Goal: Task Accomplishment & Management: Manage account settings

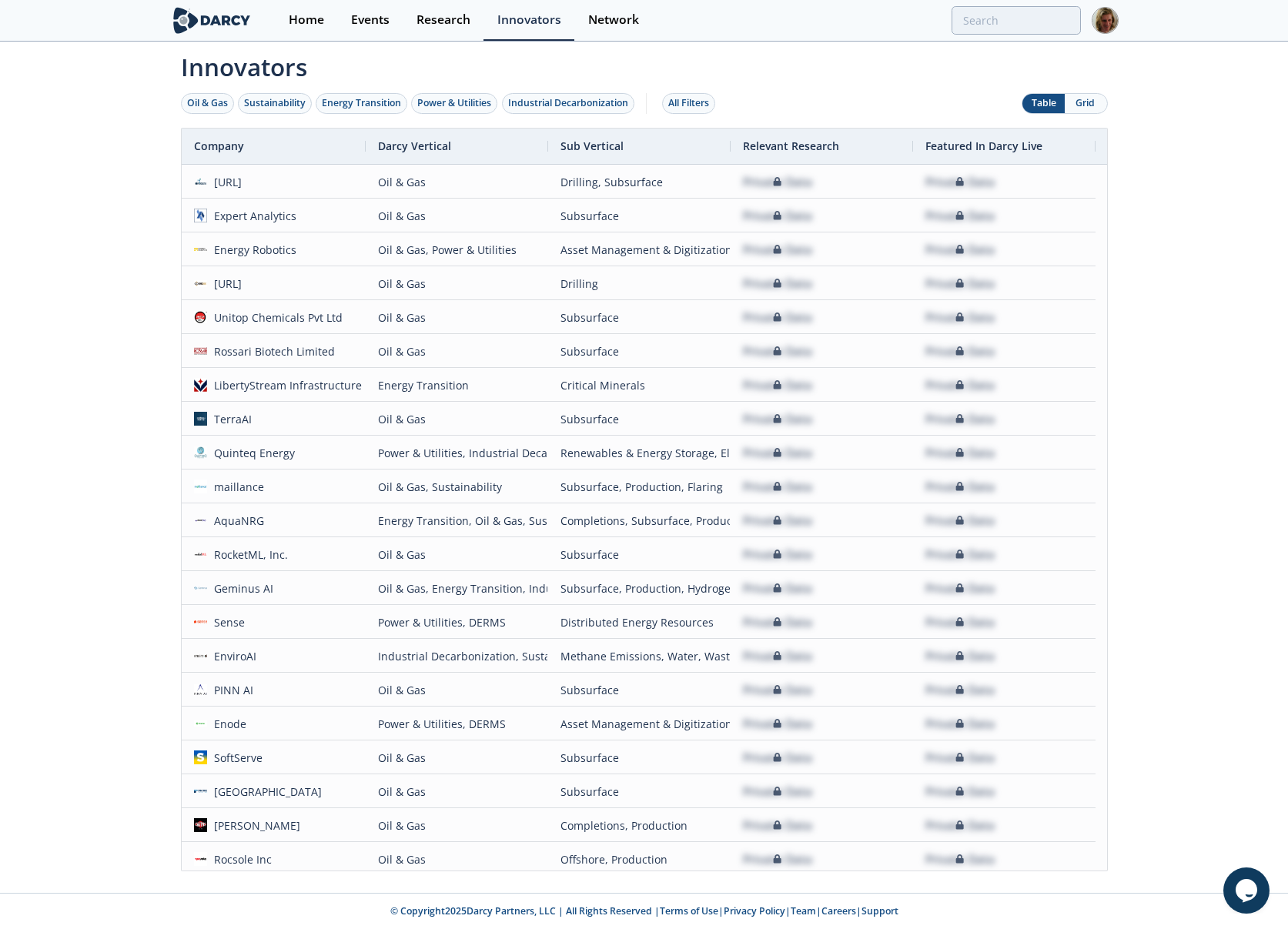
click at [1104, 24] on img at bounding box center [1105, 21] width 27 height 27
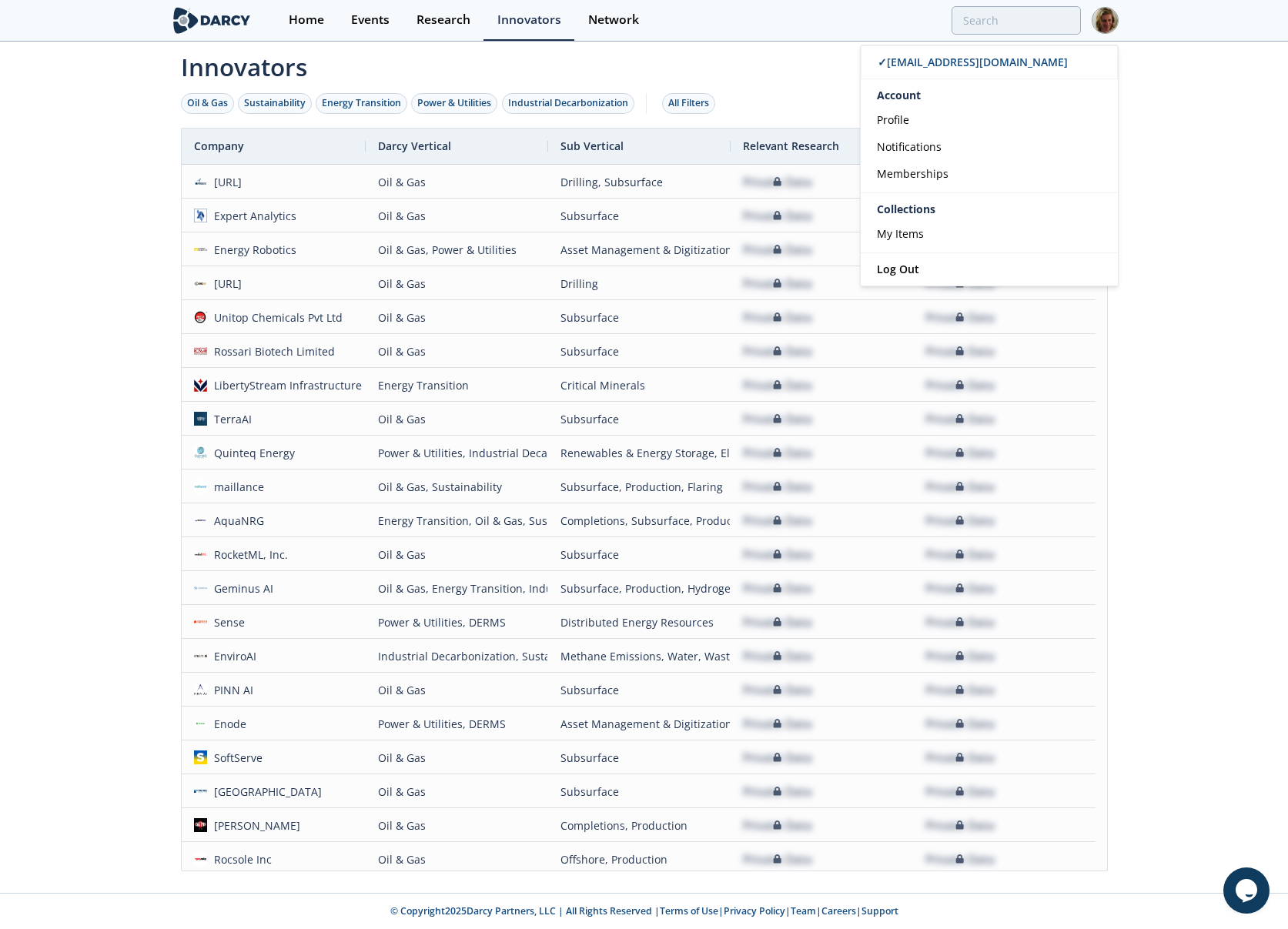
click at [1186, 132] on div "Innovators Oil & Gas Sustainability Energy Transition Power & Utilities Industr…" at bounding box center [644, 468] width 1288 height 850
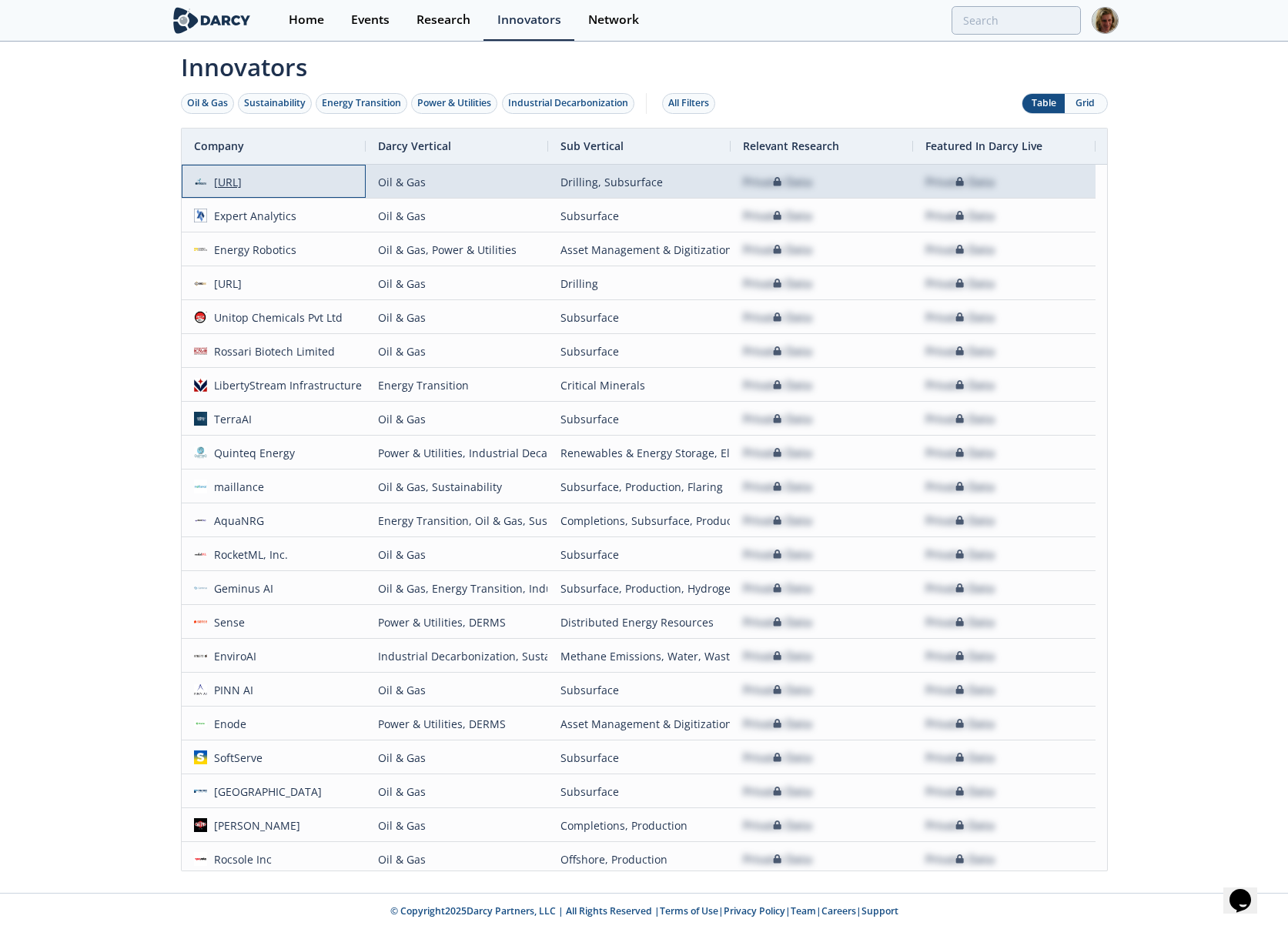
click at [242, 183] on div "[URL]" at bounding box center [224, 183] width 34 height 33
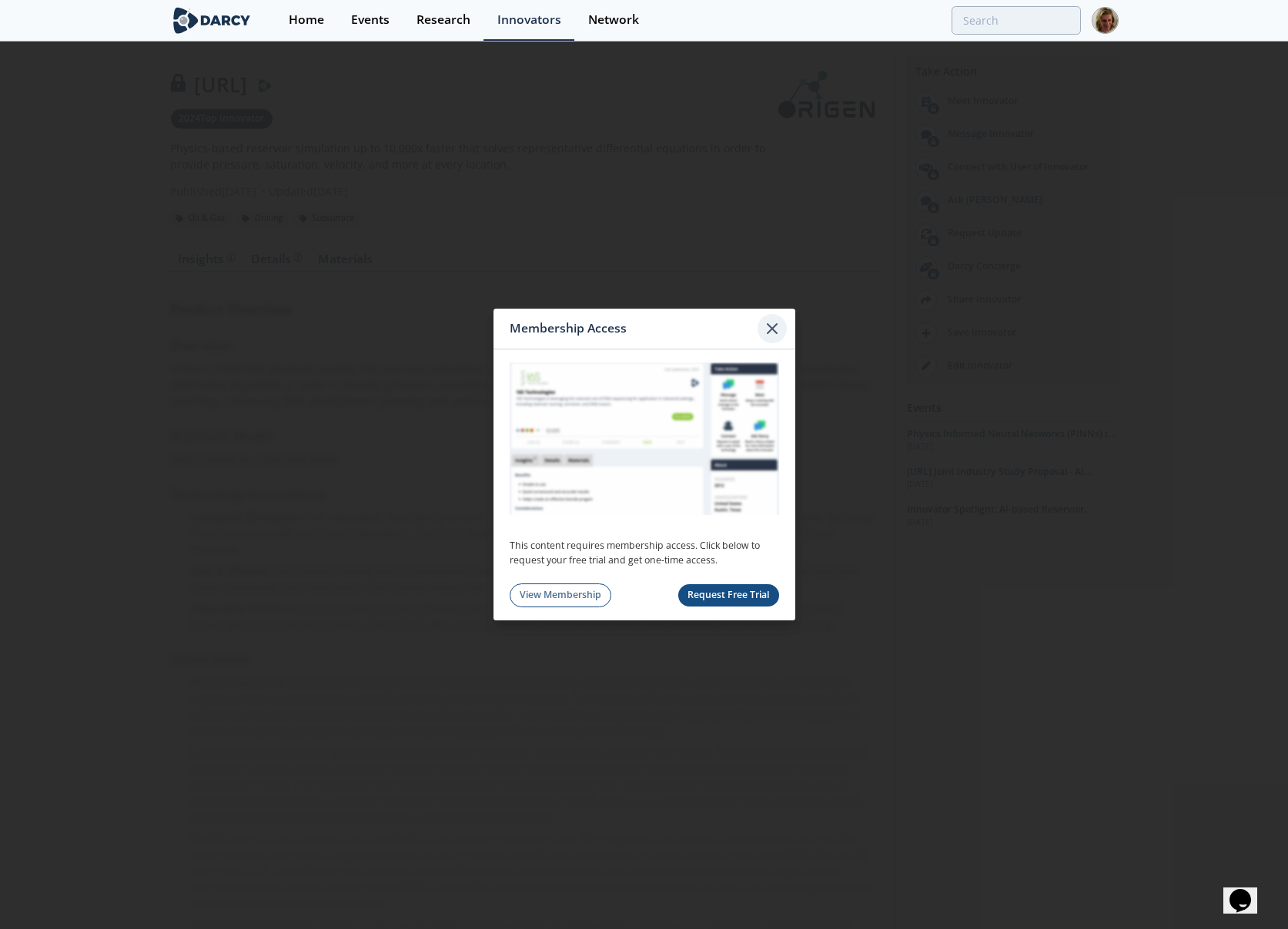
click at [772, 324] on icon at bounding box center [772, 329] width 18 height 18
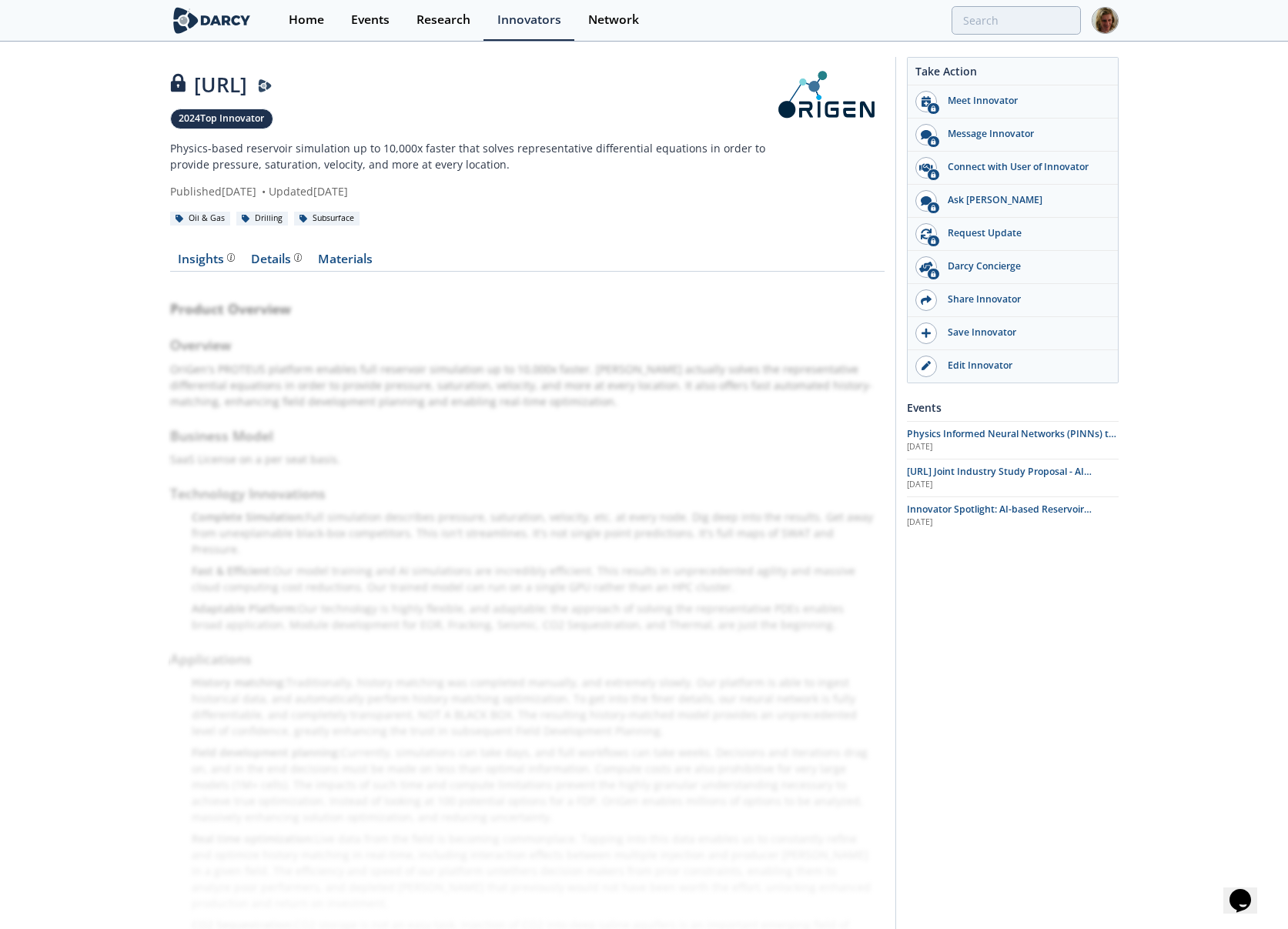
click at [1101, 25] on img at bounding box center [1105, 21] width 27 height 27
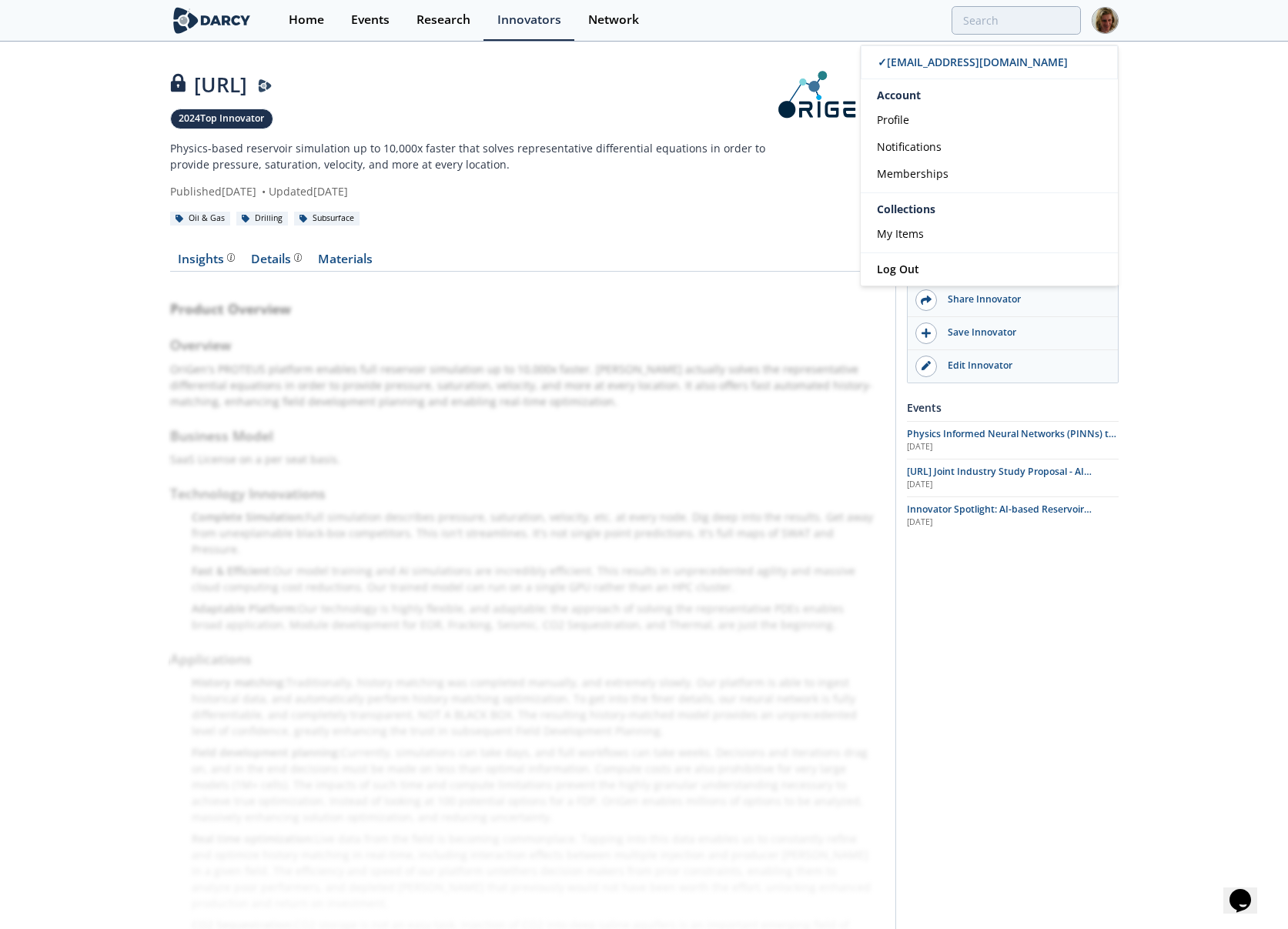
click at [1146, 82] on div "[URL] 2024 Top Innovator Physics-based reservoir simulation up to 10,000x faste…" at bounding box center [644, 555] width 1288 height 1025
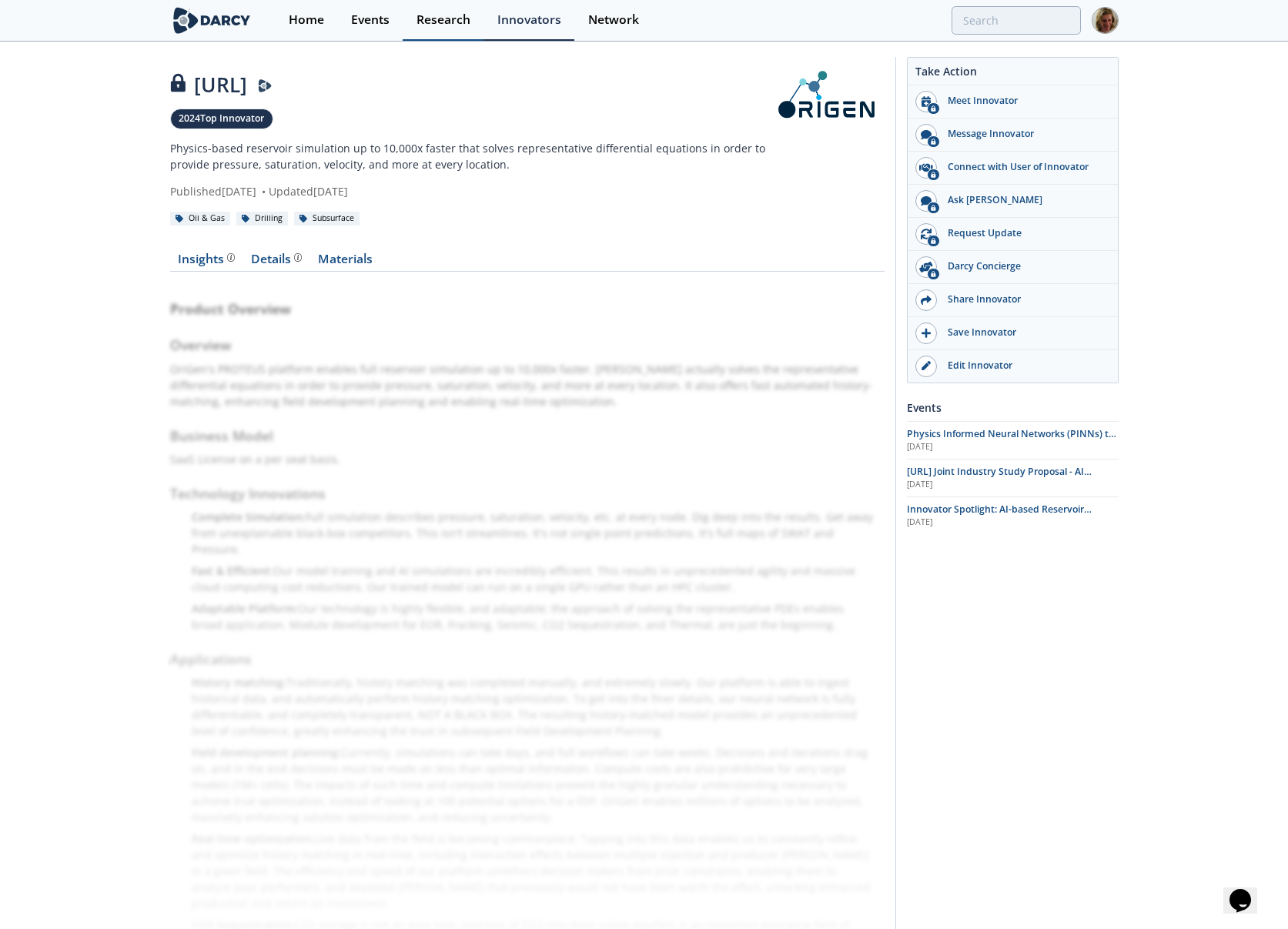
click at [433, 26] on div "Research" at bounding box center [443, 19] width 54 height 12
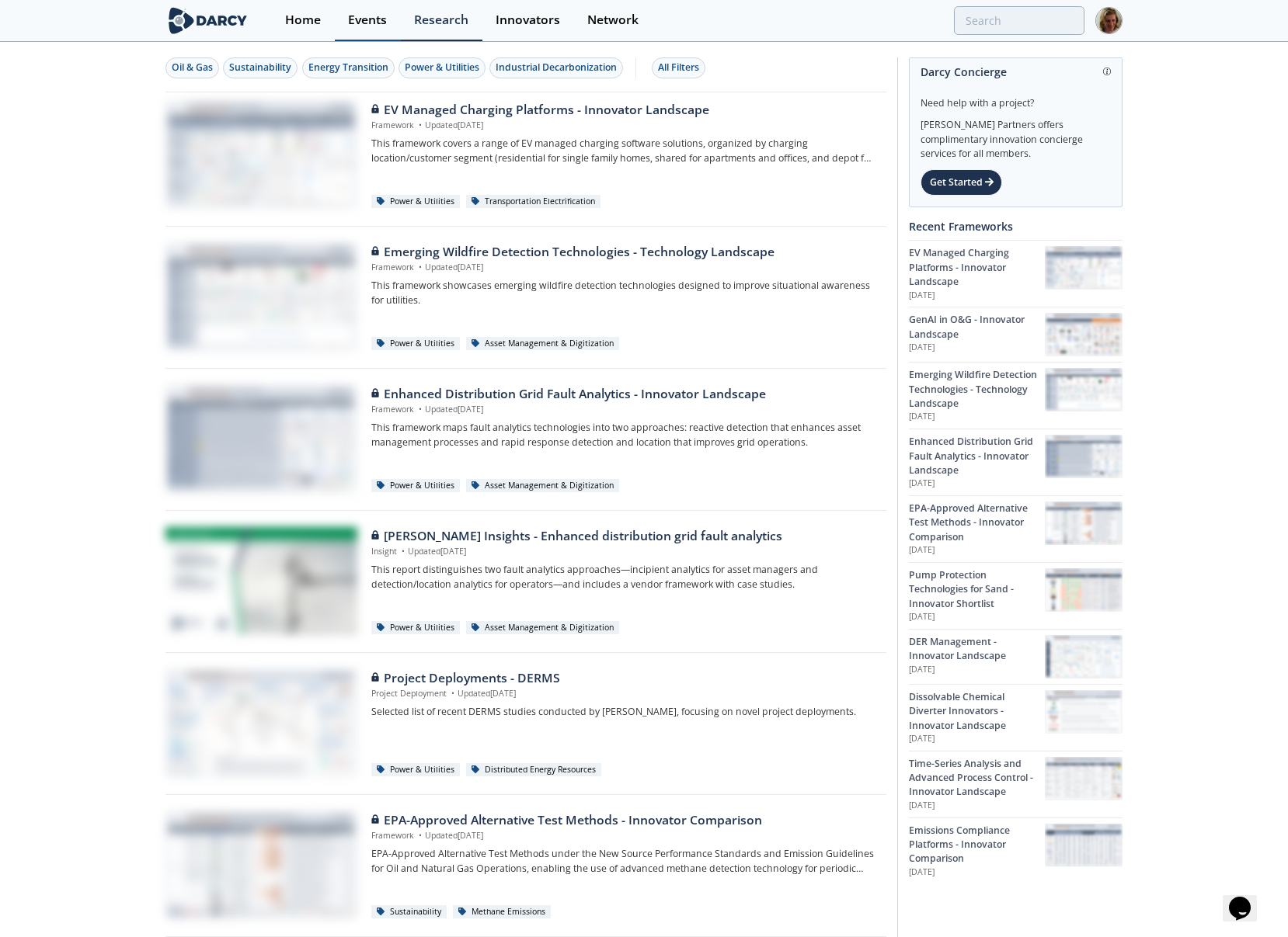
click at [373, 35] on link "Events" at bounding box center [368, 20] width 66 height 41
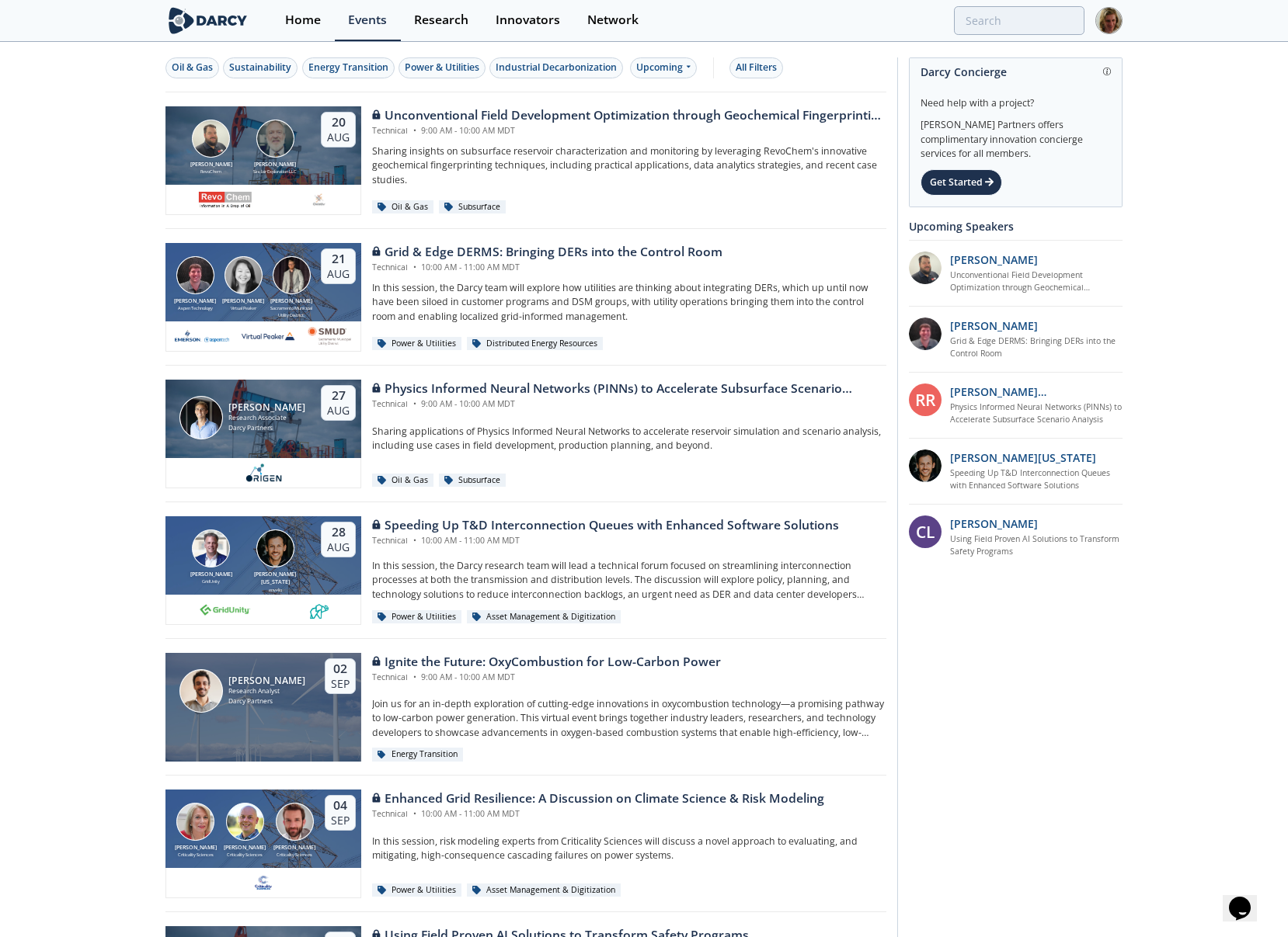
click at [1101, 20] on img at bounding box center [1109, 21] width 27 height 27
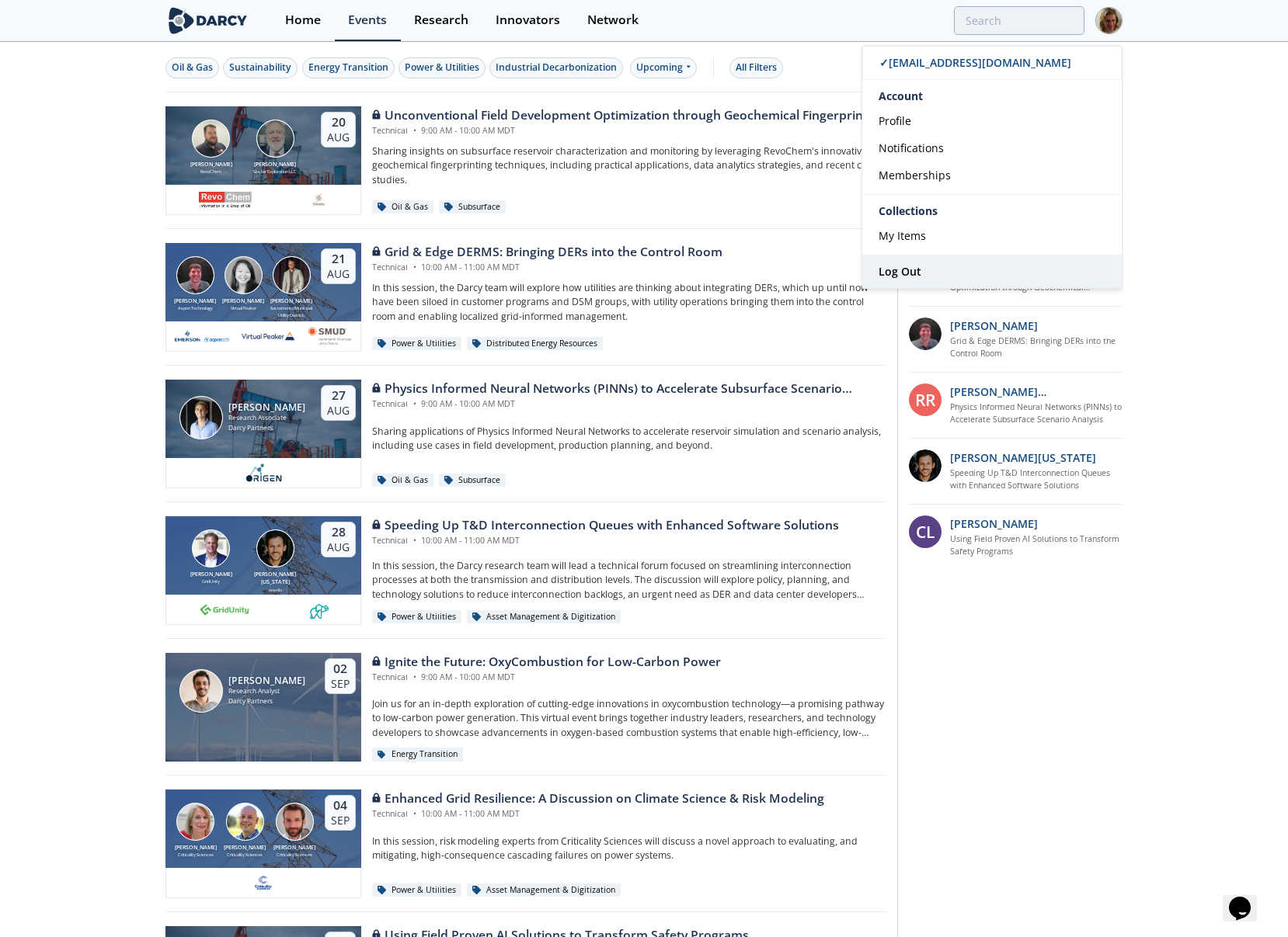
click at [948, 270] on link "Log Out" at bounding box center [992, 272] width 259 height 33
